Goal: Transaction & Acquisition: Purchase product/service

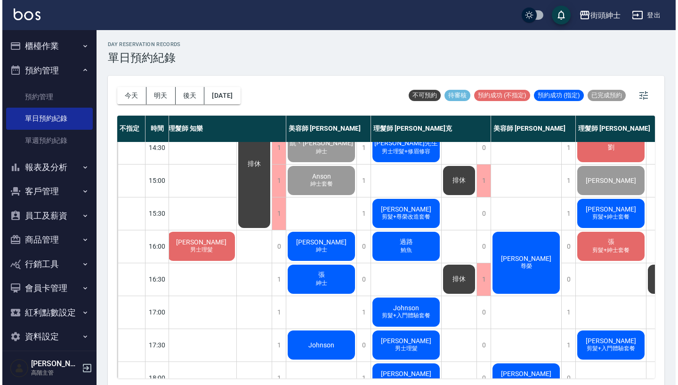
scroll to position [243, 3]
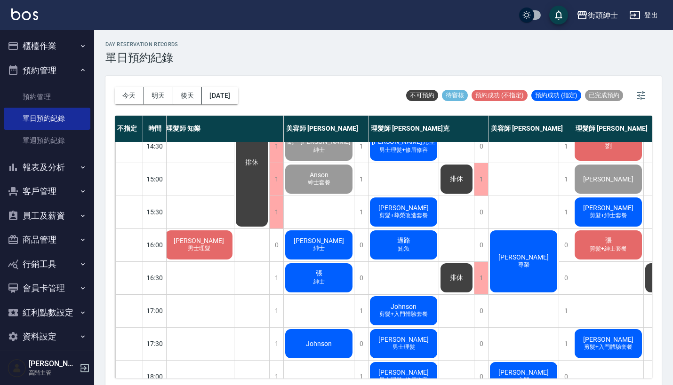
click at [416, 211] on div "Ricky 剪髮+尊榮改造套餐" at bounding box center [403, 212] width 70 height 32
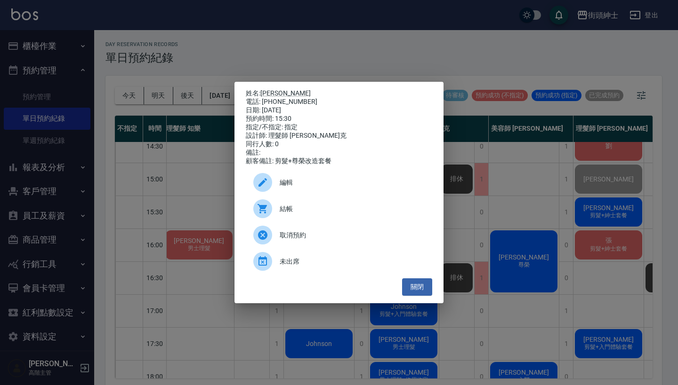
click at [319, 205] on div "結帳" at bounding box center [339, 209] width 186 height 26
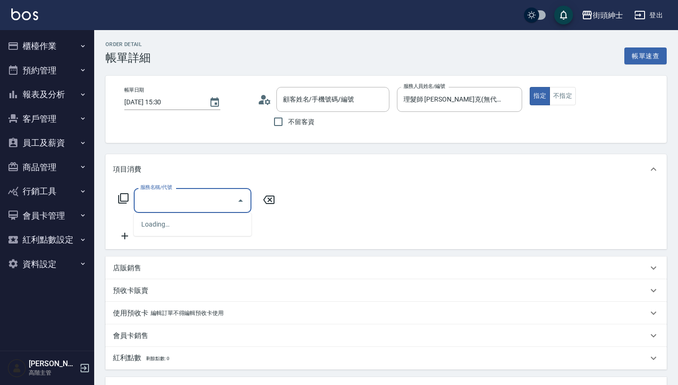
type input "[PERSON_NAME] /0909151588/null"
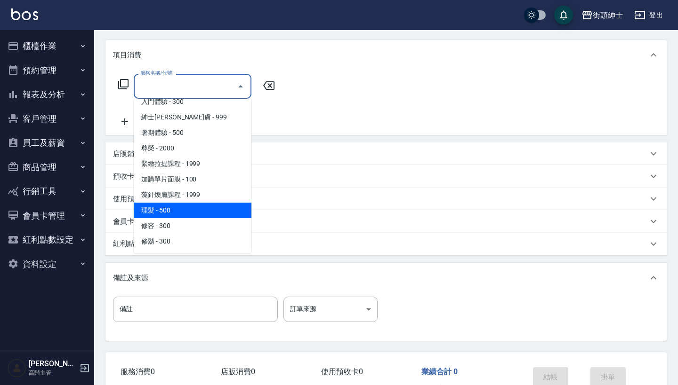
scroll to position [86, 0]
click at [222, 205] on span "理髮 - 500" at bounding box center [193, 211] width 118 height 16
type input "理髮(A02)"
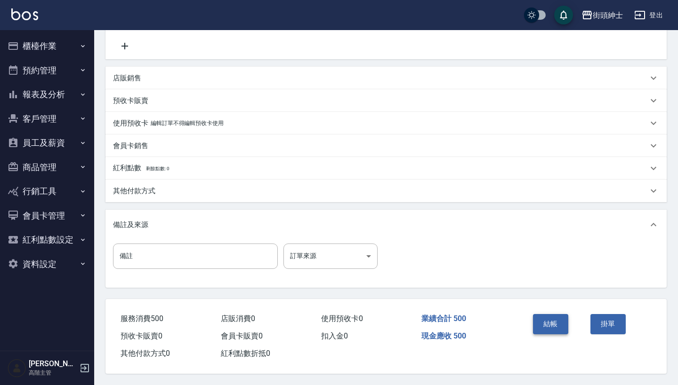
scroll to position [195, 0]
click at [543, 317] on button "結帳" at bounding box center [550, 324] width 35 height 20
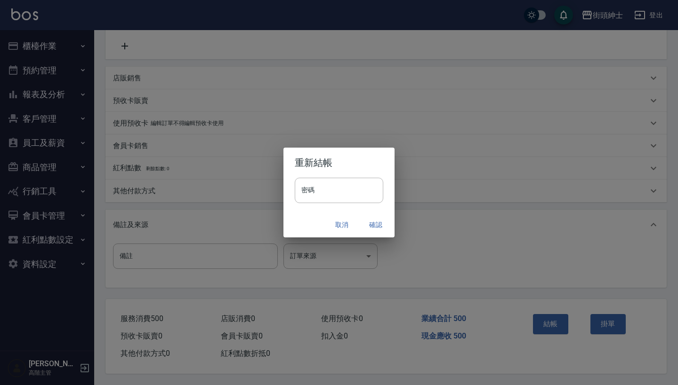
click at [375, 215] on div "取消 確認" at bounding box center [338, 225] width 111 height 25
click at [379, 218] on button "確認" at bounding box center [375, 224] width 30 height 17
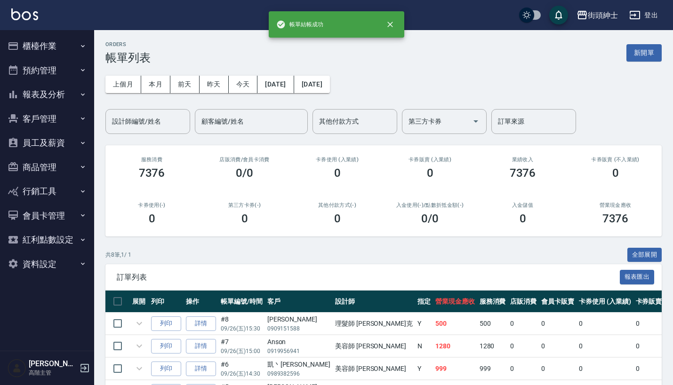
click at [64, 66] on button "預約管理" at bounding box center [47, 70] width 87 height 24
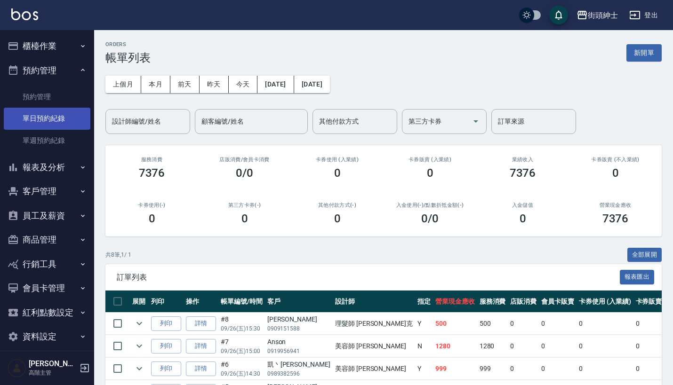
click at [65, 120] on link "單日預約紀錄" at bounding box center [47, 119] width 87 height 22
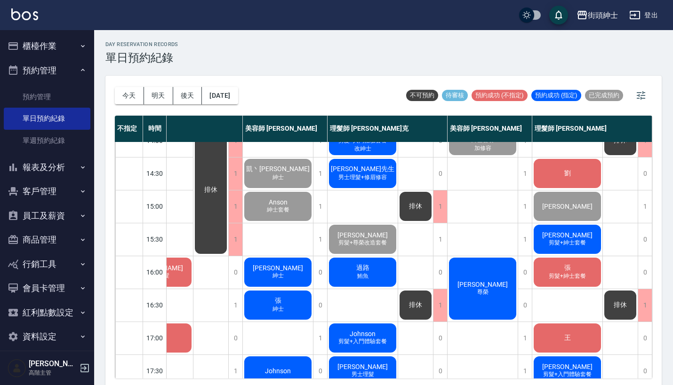
scroll to position [235, 48]
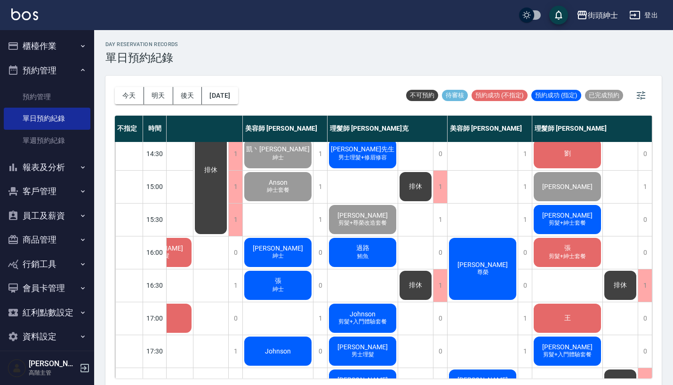
click at [477, 264] on span "[PERSON_NAME]" at bounding box center [482, 265] width 54 height 8
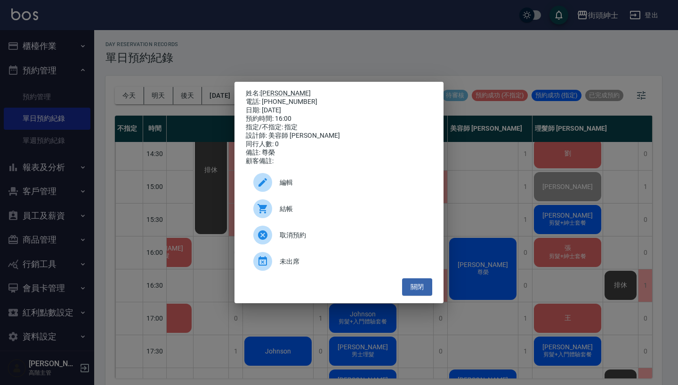
click at [491, 225] on div "姓名: [PERSON_NAME] 電話: [PHONE_NUMBER] 日期: [DATE] 預約時間: 16:00 指定/不指定: 指定 設計師: 美容師…" at bounding box center [339, 192] width 678 height 385
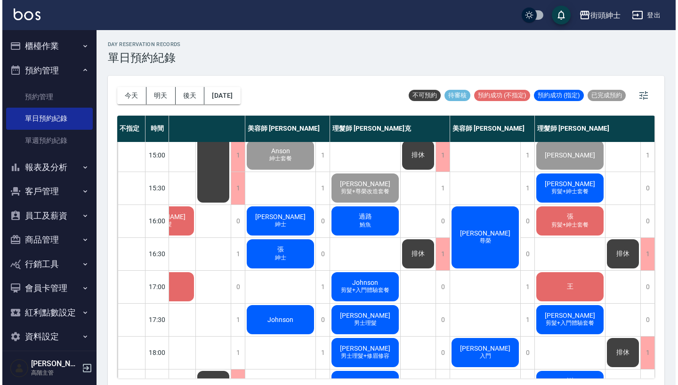
scroll to position [270, 43]
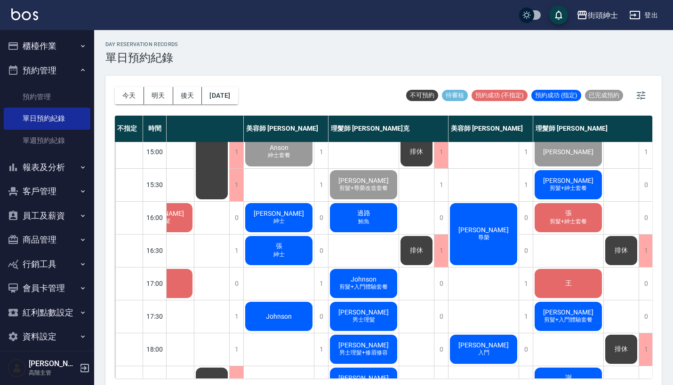
click at [489, 221] on div "[PERSON_NAME]" at bounding box center [483, 234] width 70 height 65
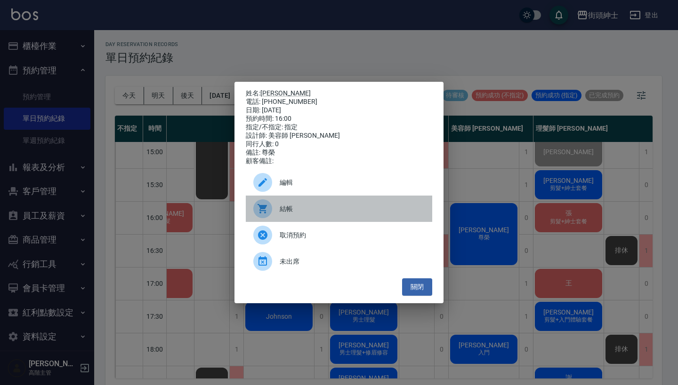
click at [312, 213] on span "結帳" at bounding box center [351, 209] width 145 height 10
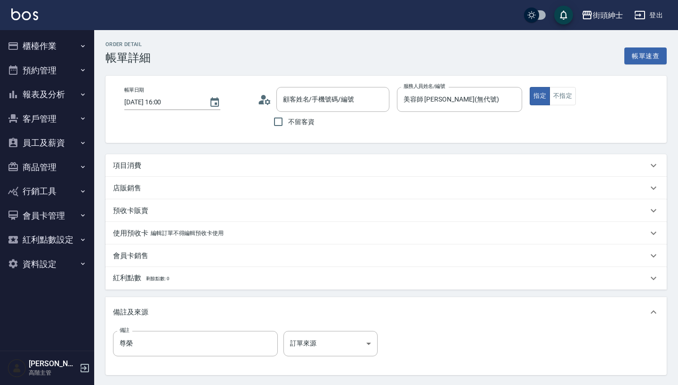
click at [309, 161] on div "項目消費" at bounding box center [380, 166] width 534 height 10
type input "[PERSON_NAME] /0909151588/null"
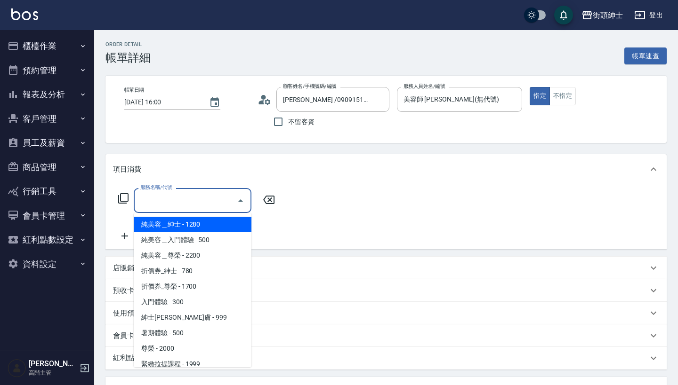
click at [200, 207] on input "服務名稱/代號" at bounding box center [185, 200] width 95 height 16
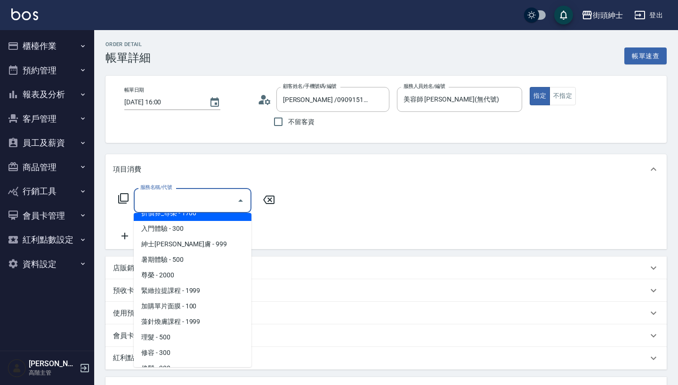
scroll to position [72, 0]
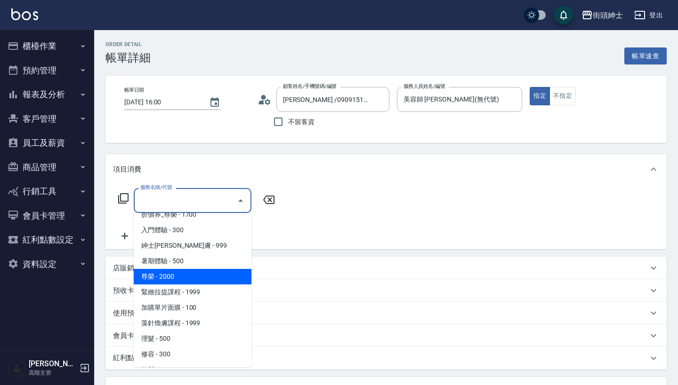
click at [207, 277] on span "尊榮 - 2000" at bounding box center [193, 277] width 118 height 16
type input "尊榮"
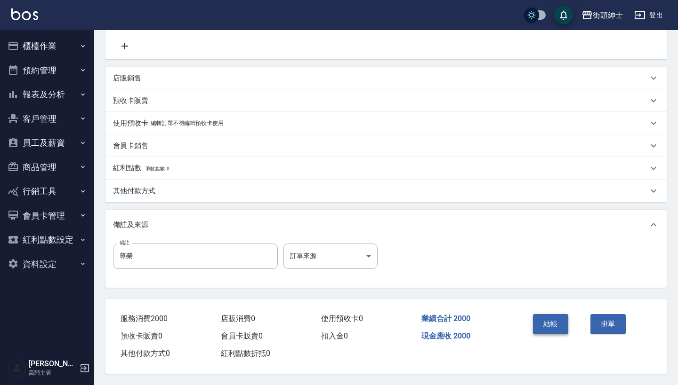
scroll to position [195, 0]
click at [536, 317] on button "結帳" at bounding box center [550, 324] width 35 height 20
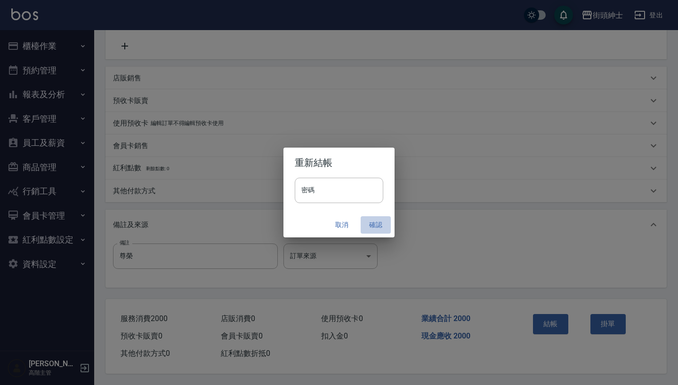
click at [375, 223] on button "確認" at bounding box center [375, 224] width 30 height 17
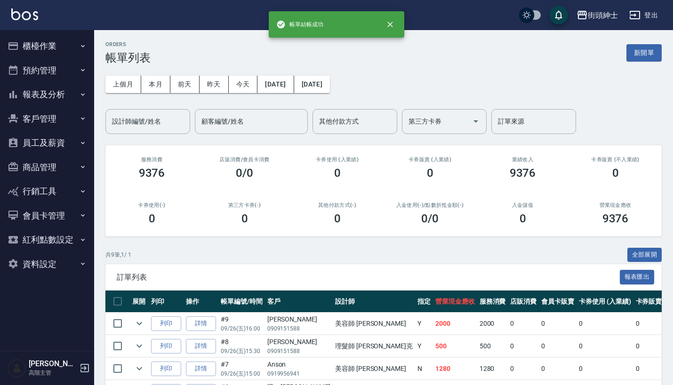
click at [65, 74] on button "預約管理" at bounding box center [47, 70] width 87 height 24
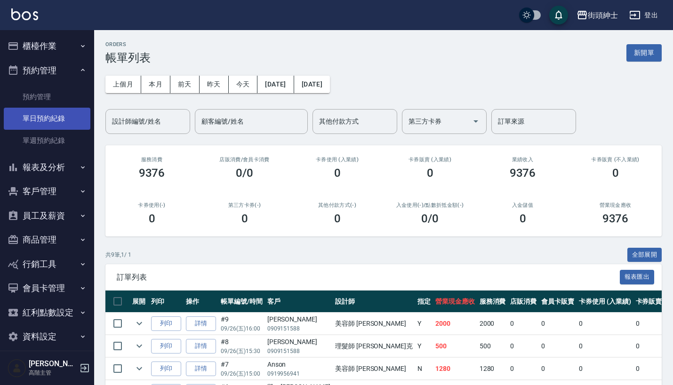
click at [55, 126] on link "單日預約紀錄" at bounding box center [47, 119] width 87 height 22
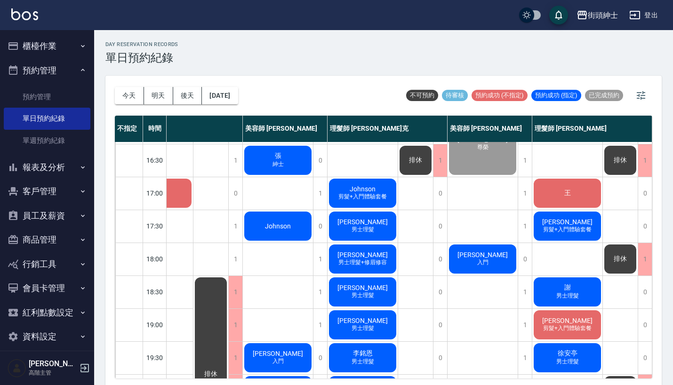
scroll to position [359, 48]
